Goal: Transaction & Acquisition: Purchase product/service

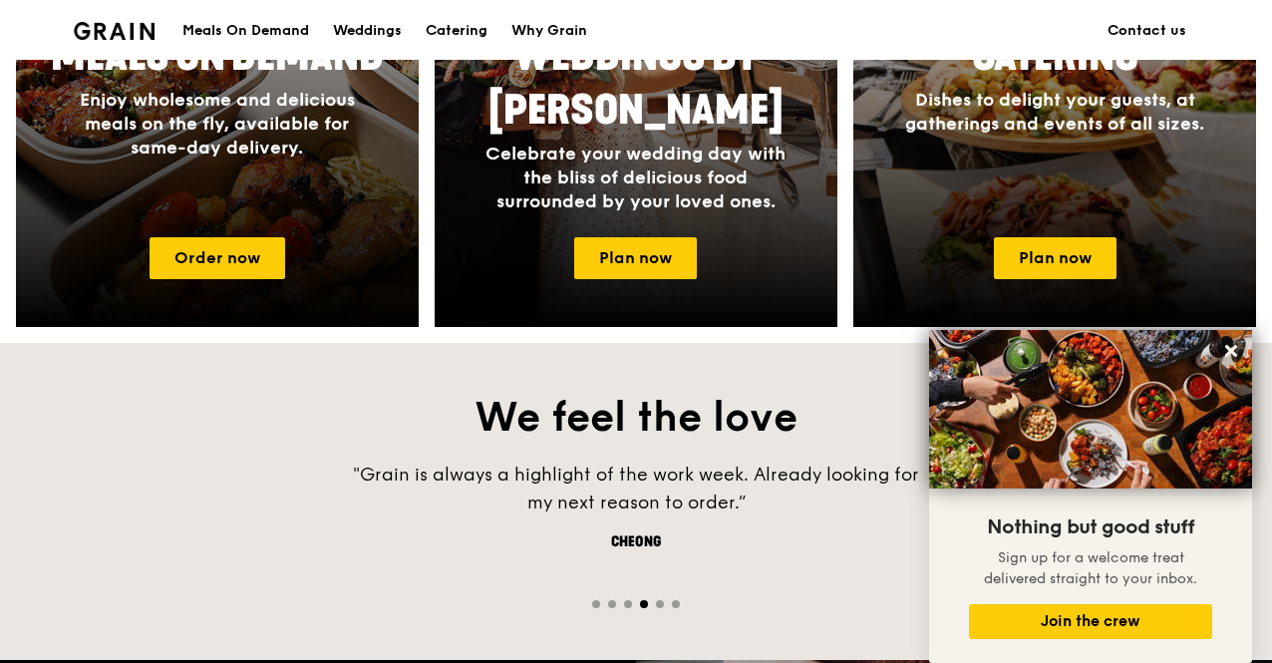
scroll to position [1085, 0]
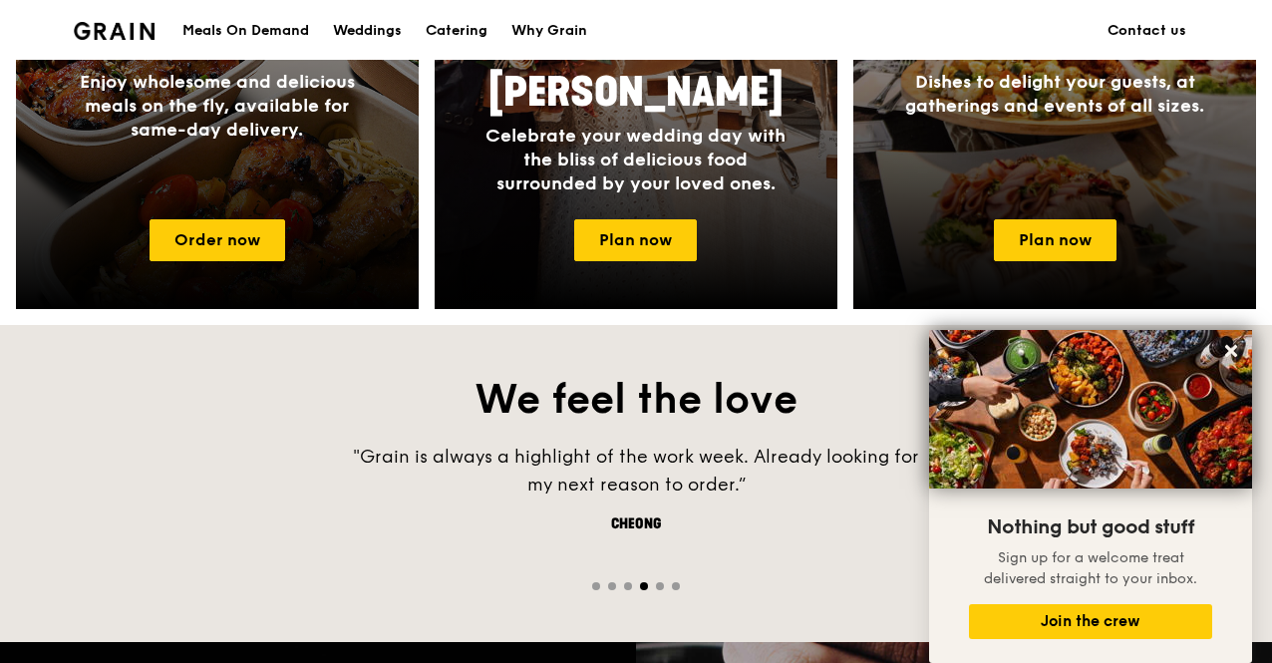
click at [771, 521] on div "Cheong" at bounding box center [636, 525] width 598 height 20
click at [1231, 358] on icon at bounding box center [1231, 351] width 18 height 18
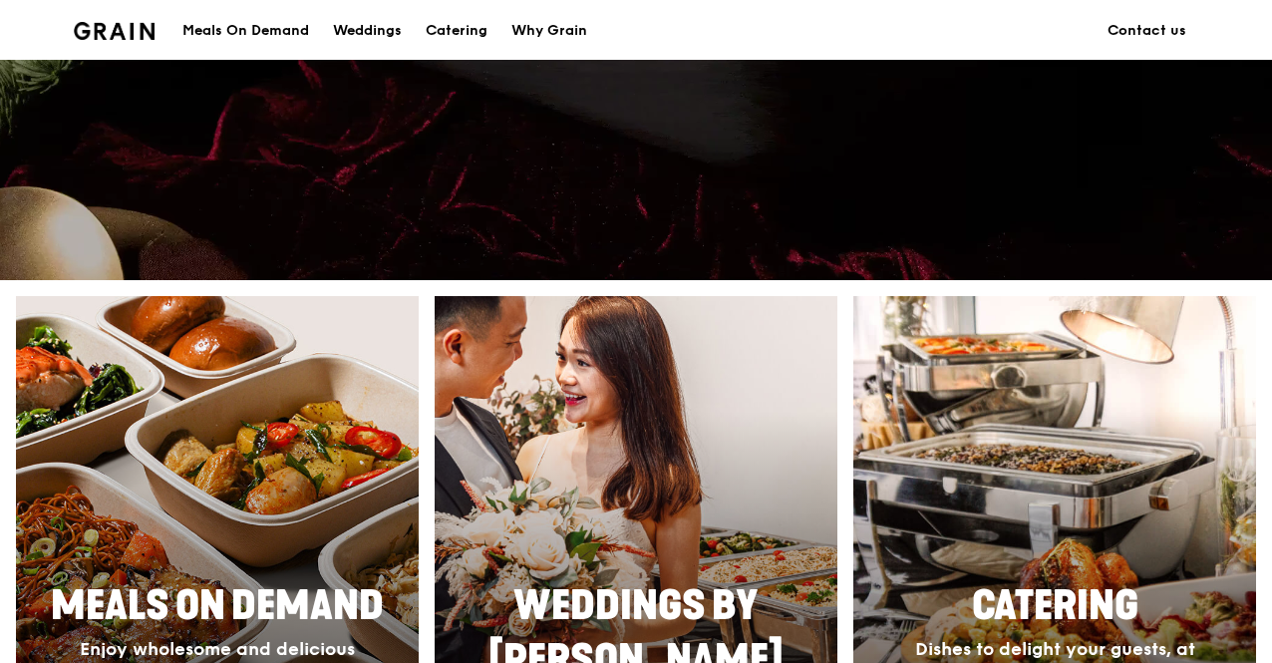
scroll to position [0, 0]
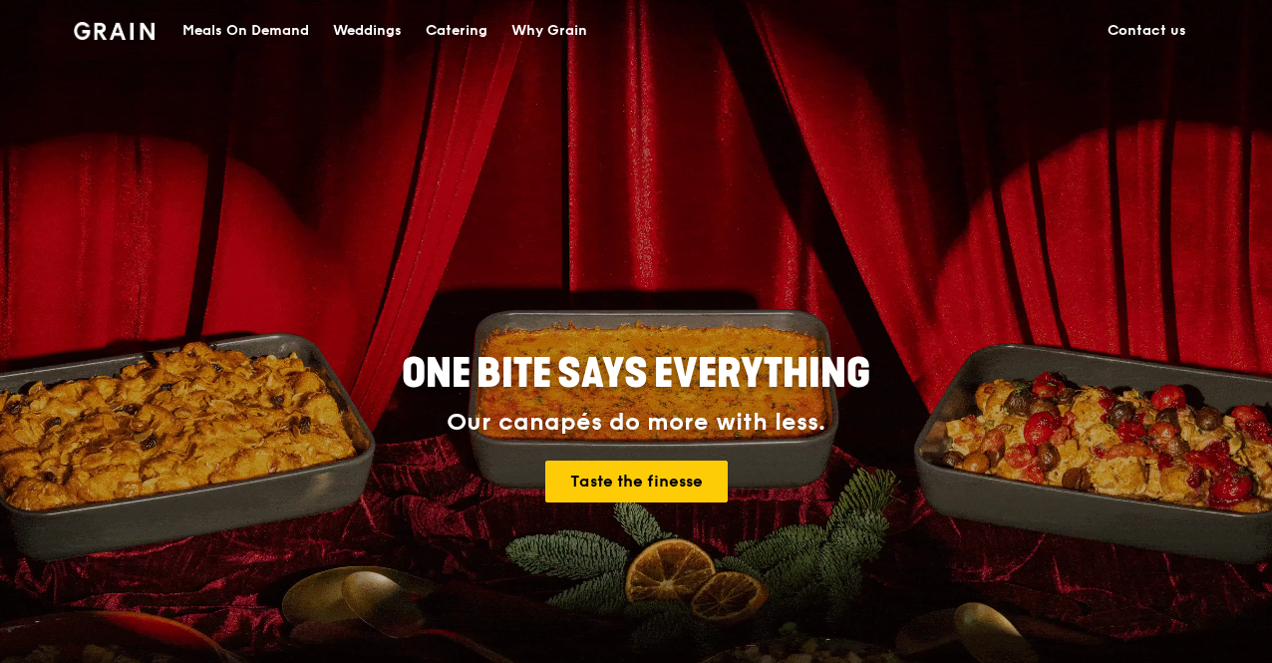
click at [454, 39] on div "Catering" at bounding box center [457, 31] width 62 height 60
click at [463, 23] on div "Catering" at bounding box center [457, 31] width 62 height 60
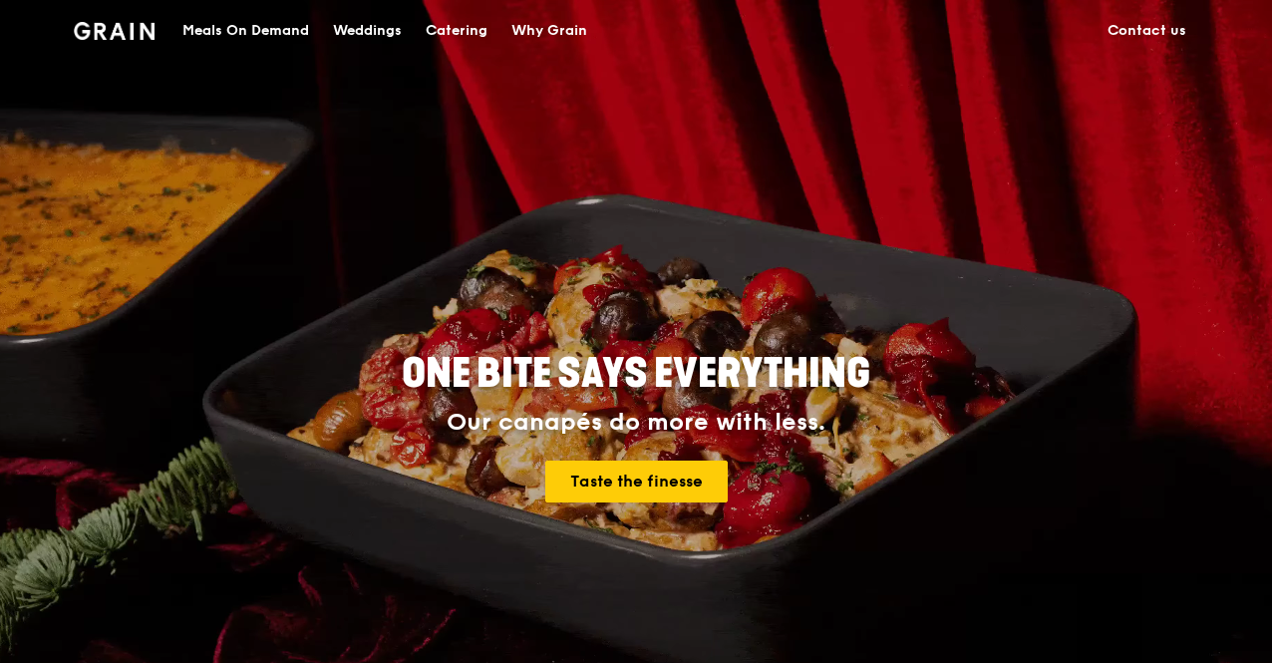
click at [463, 32] on div "Catering" at bounding box center [457, 31] width 62 height 60
click at [670, 487] on link "Taste the finesse" at bounding box center [636, 482] width 182 height 42
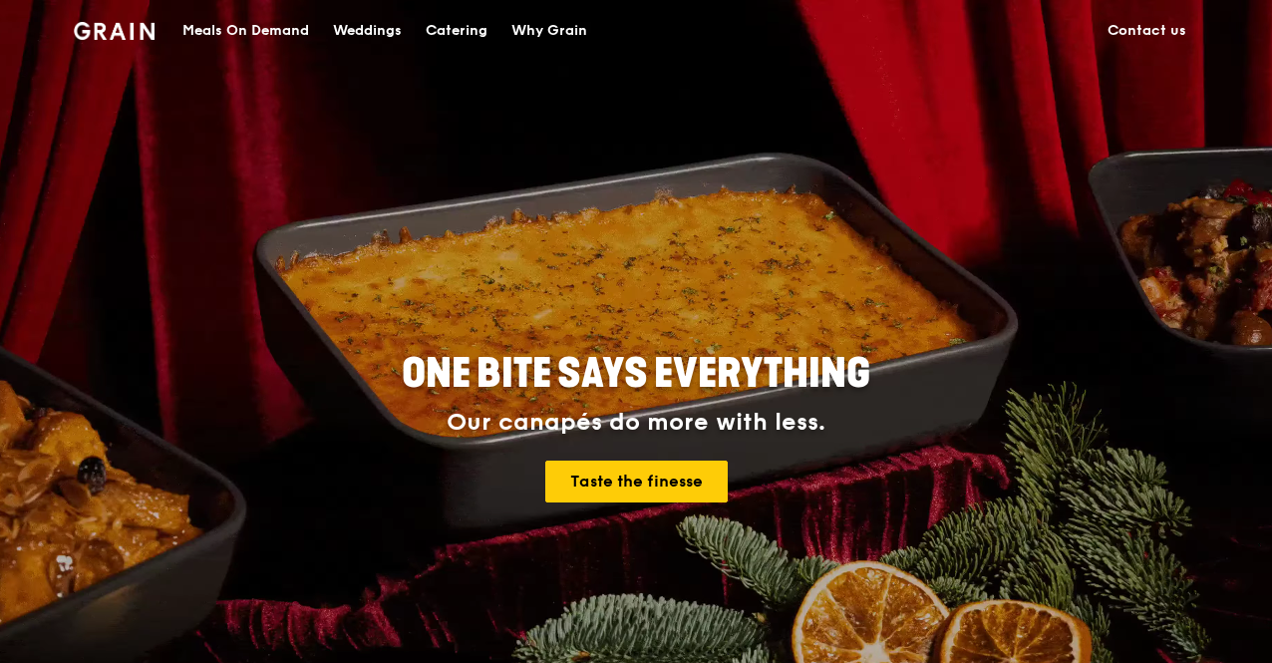
click at [459, 27] on div "Catering" at bounding box center [457, 31] width 62 height 60
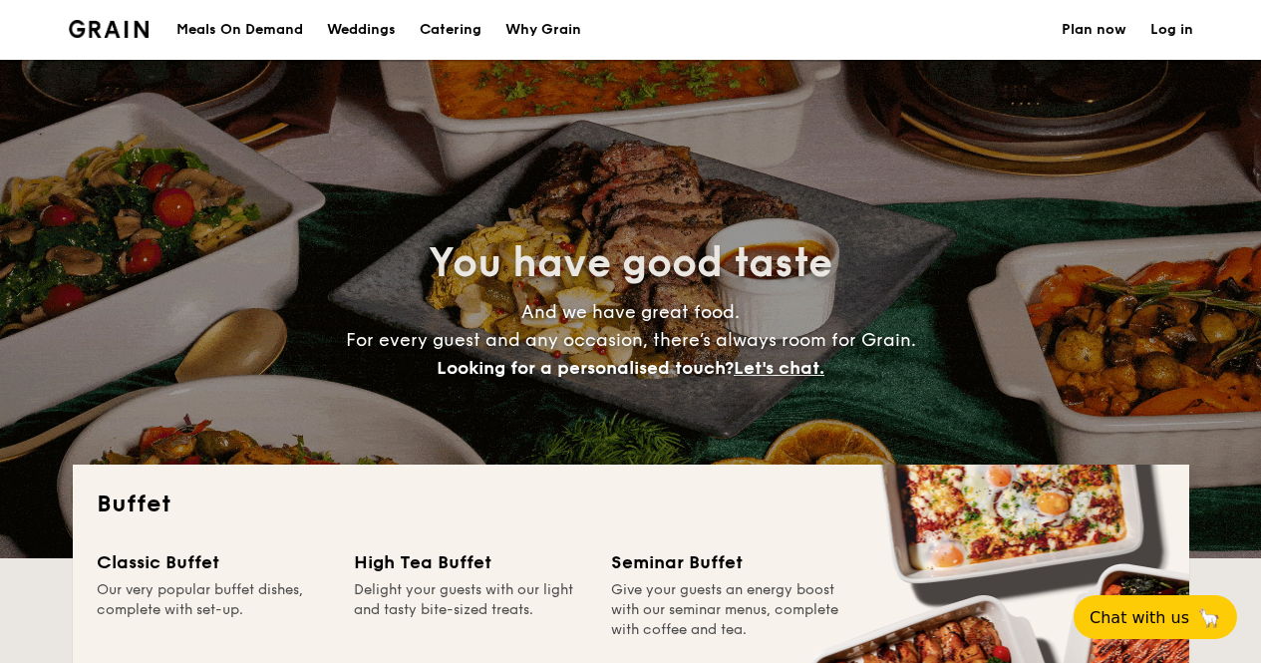
select select
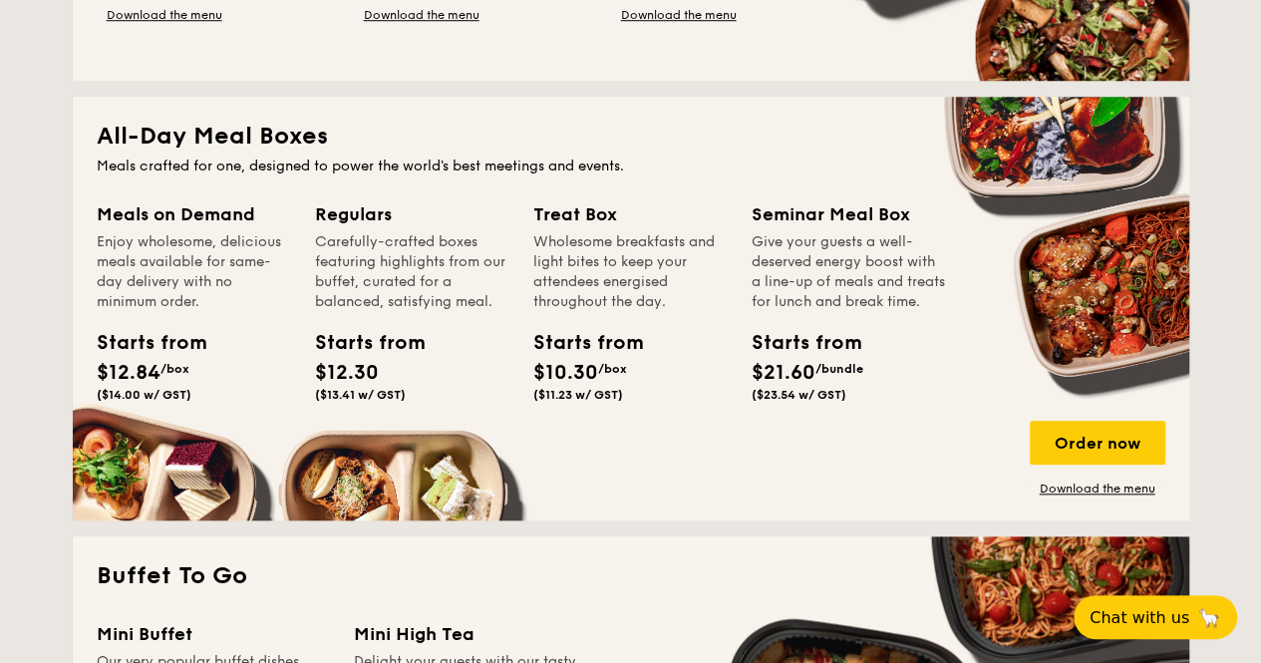
scroll to position [781, 0]
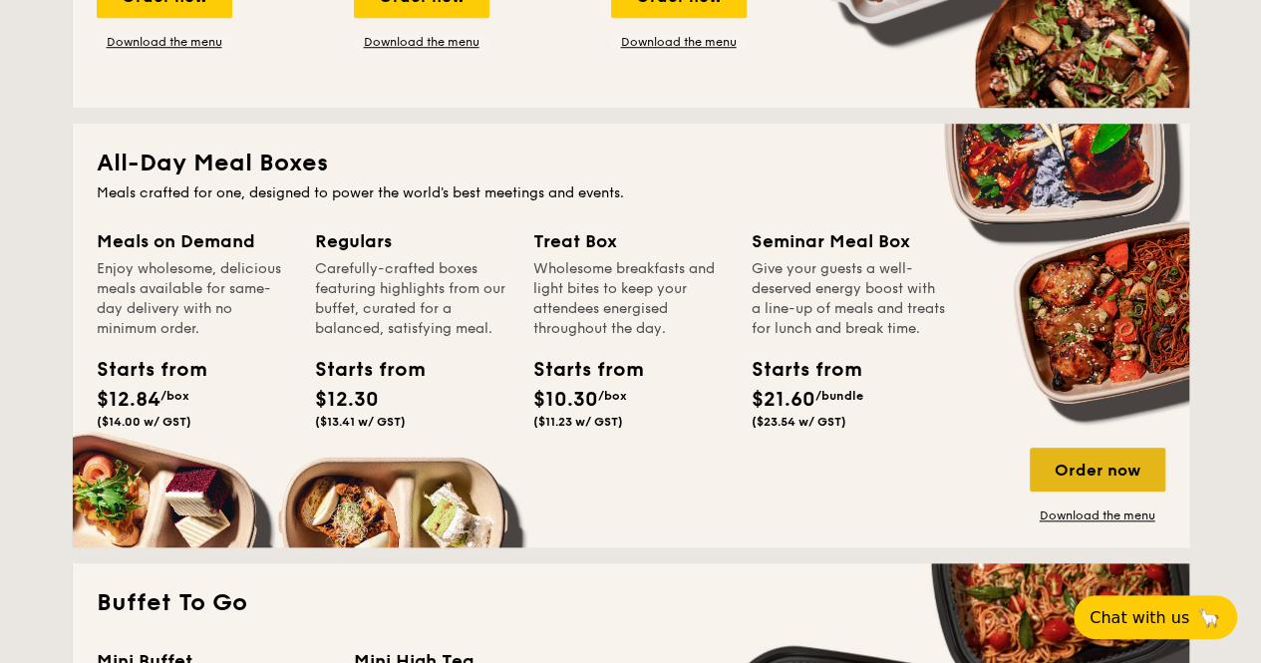
click at [1120, 464] on div "Order now" at bounding box center [1098, 470] width 136 height 44
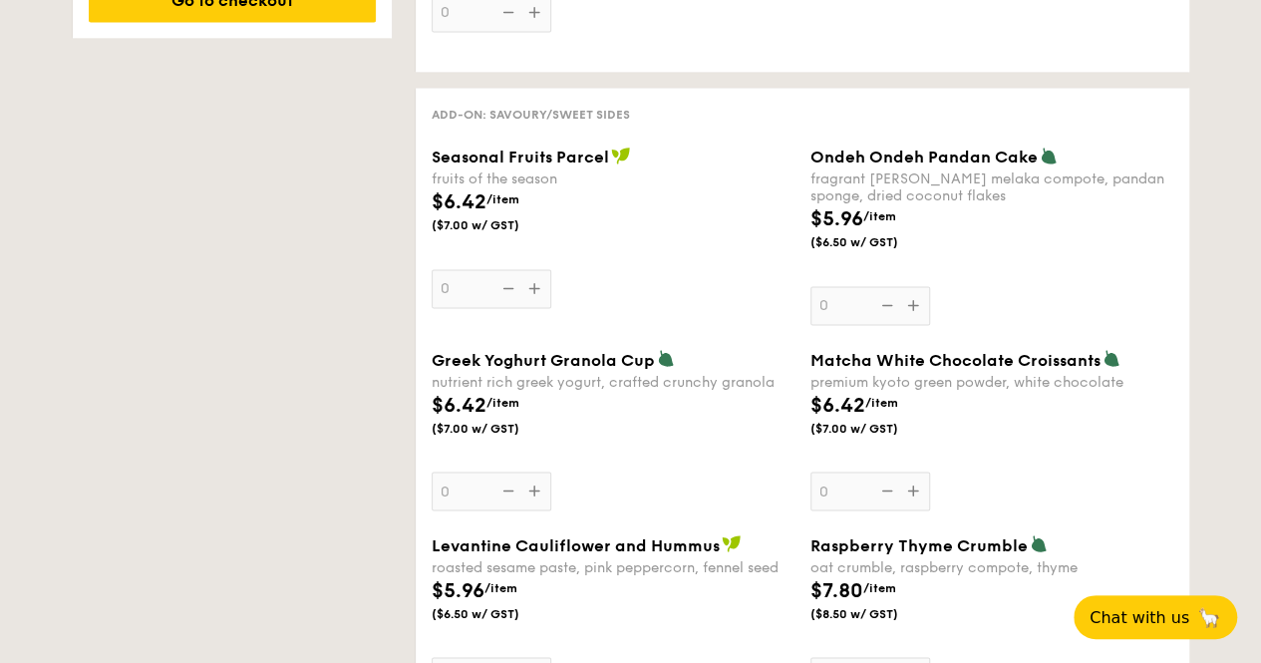
scroll to position [1542, 0]
